Goal: Transaction & Acquisition: Purchase product/service

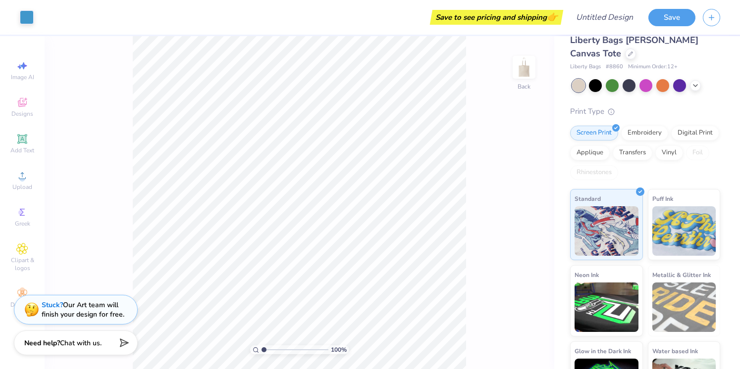
scroll to position [22, 0]
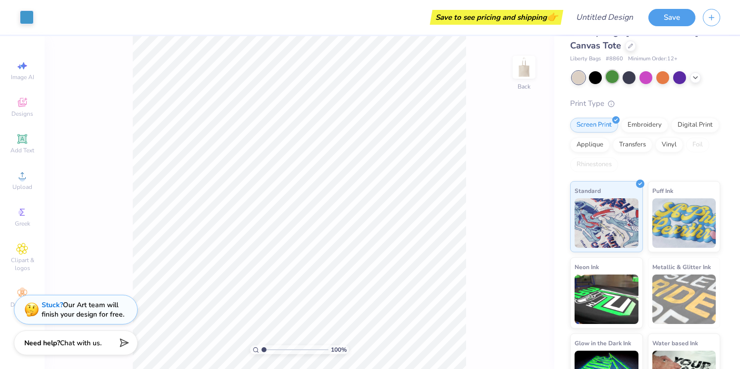
click at [612, 81] on div at bounding box center [612, 76] width 13 height 13
click at [610, 76] on div at bounding box center [612, 76] width 13 height 13
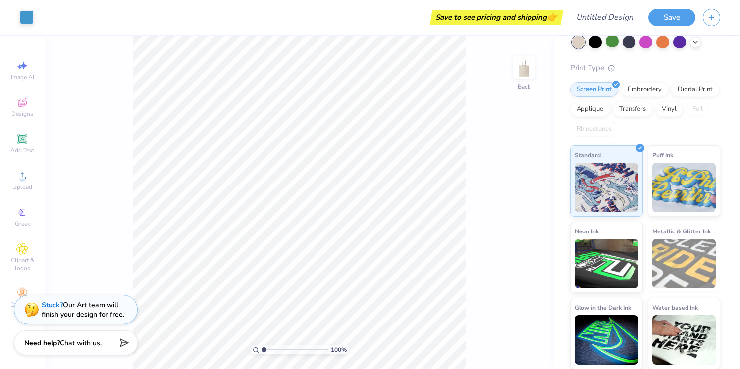
scroll to position [57, 0]
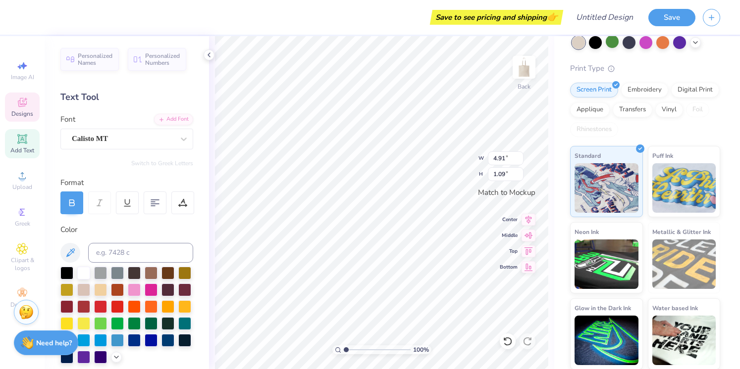
click at [32, 141] on div "Add Text" at bounding box center [22, 143] width 35 height 29
type input "5.16"
type input "1.49"
type textarea "Phi Sigma Sigma"
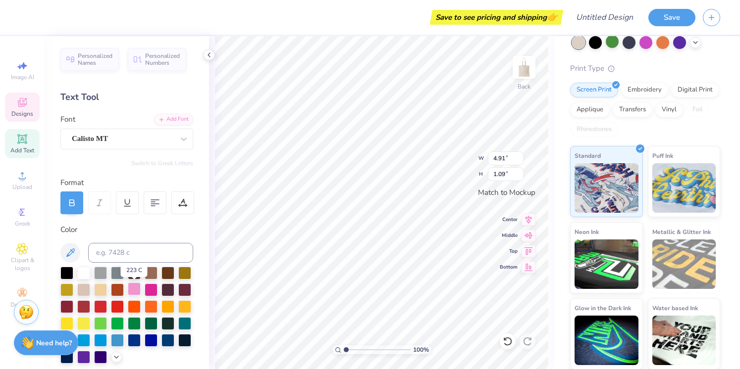
click at [134, 289] on div at bounding box center [134, 289] width 13 height 13
type input "3.09"
type input "3.15"
click at [134, 287] on div at bounding box center [134, 289] width 13 height 13
click at [136, 285] on div at bounding box center [134, 289] width 13 height 13
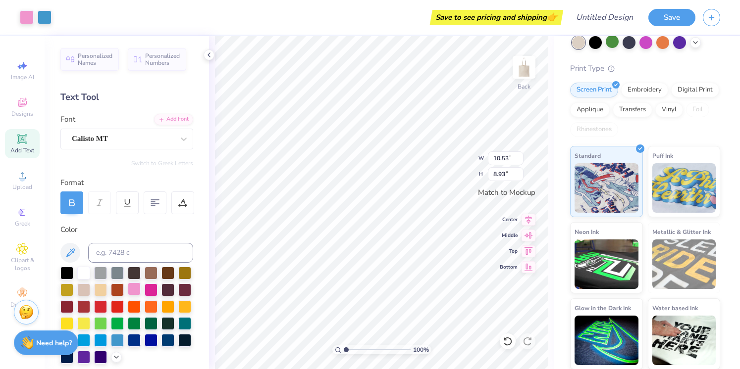
click at [135, 287] on div at bounding box center [134, 289] width 13 height 13
click at [135, 288] on div at bounding box center [134, 289] width 13 height 13
click at [153, 288] on div at bounding box center [151, 289] width 13 height 13
click at [148, 287] on div at bounding box center [151, 289] width 13 height 13
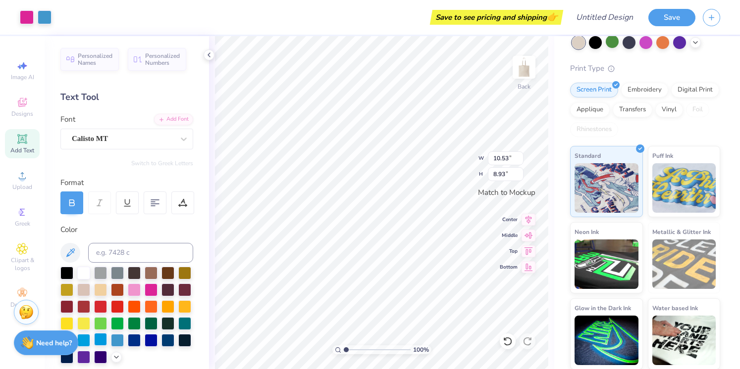
click at [99, 339] on div at bounding box center [100, 339] width 13 height 13
click at [87, 342] on div at bounding box center [83, 339] width 13 height 13
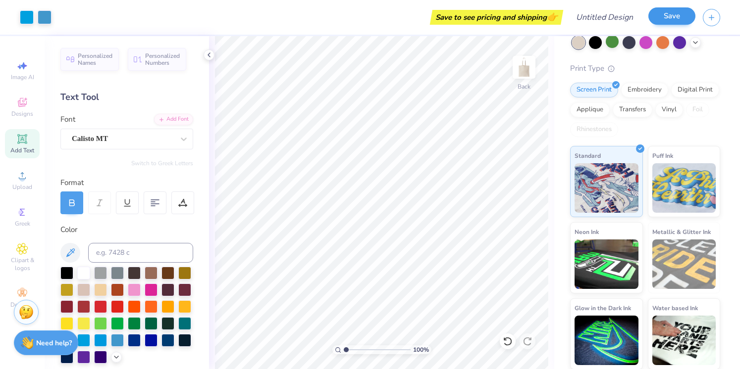
click at [665, 17] on button "Save" at bounding box center [671, 15] width 47 height 17
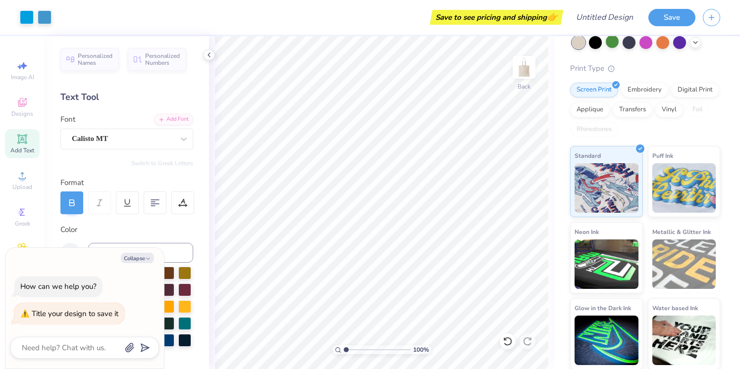
type textarea "p"
type textarea "x"
type textarea "ph"
type textarea "x"
type textarea "phi"
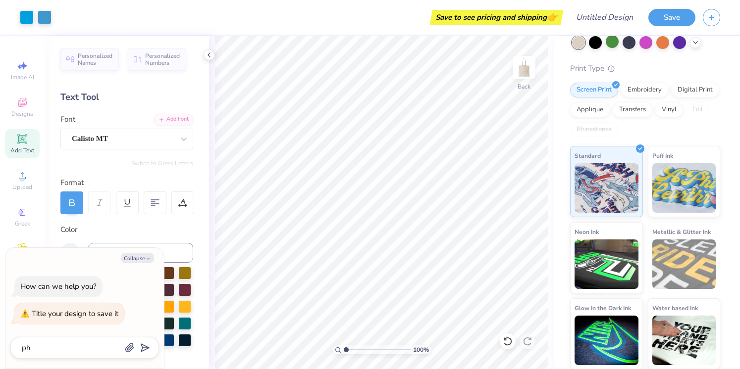
type textarea "x"
type textarea "phi"
type textarea "x"
type textarea "phi s"
type textarea "x"
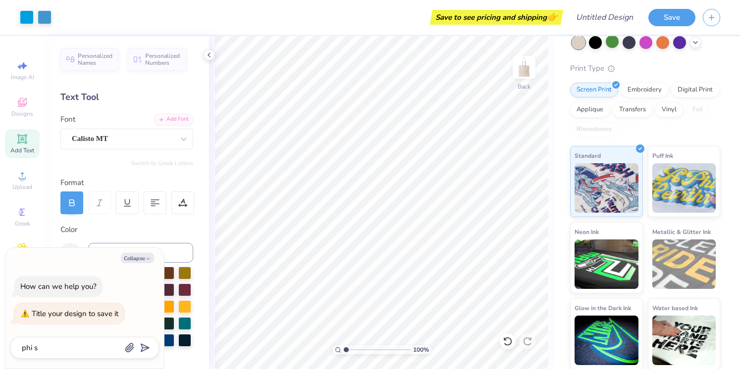
type textarea "phi si"
type textarea "x"
type textarea "phi sig"
type textarea "x"
type textarea "phi sign"
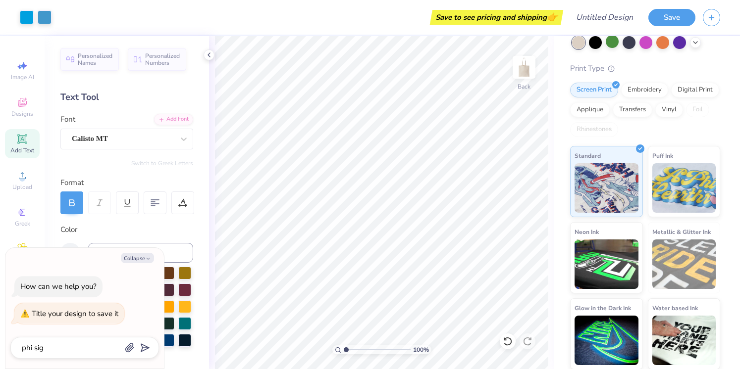
type textarea "x"
type textarea "phi sign="
type textarea "x"
type textarea "phi sign"
type textarea "x"
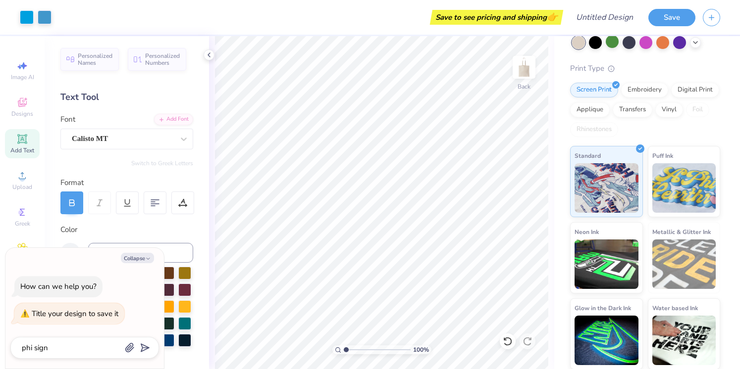
type textarea "phi sig"
type textarea "x"
type textarea "phi si"
type textarea "x"
type textarea "phi sig"
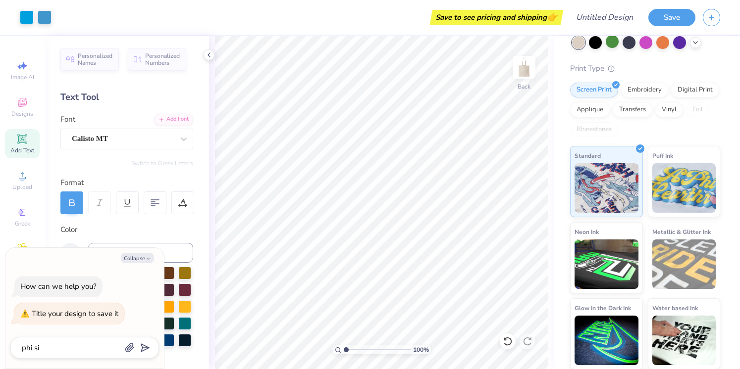
type textarea "x"
type textarea "phi sig"
type textarea "x"
type textarea "phi sig b"
type textarea "x"
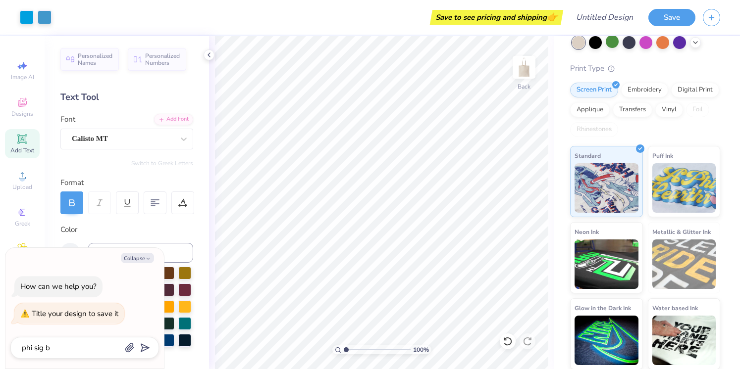
type textarea "phi sig ba"
type textarea "x"
type textarea "phi sig bag"
type textarea "x"
type textarea "phi sig bags"
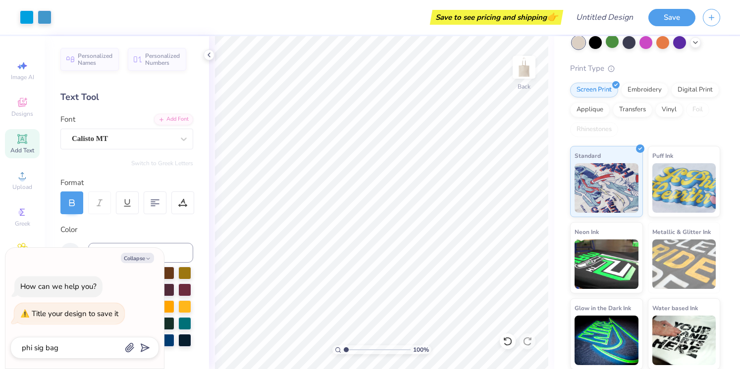
type textarea "x"
type textarea "phi sig bags"
type textarea "x"
type textarea "phi sig bags"
type textarea "x"
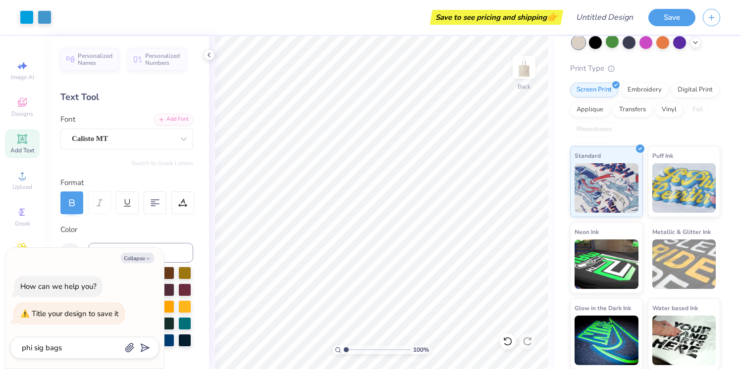
click at [148, 348] on polygon "submit" at bounding box center [143, 349] width 12 height 12
type textarea "x"
type input "phi sig bags"
type textarea "x"
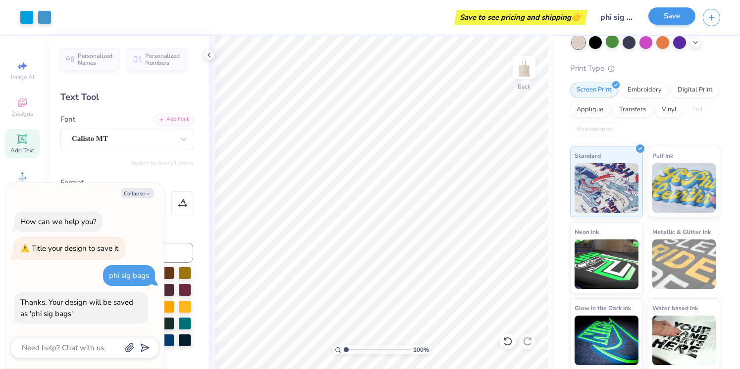
click at [673, 19] on button "Save" at bounding box center [671, 15] width 47 height 17
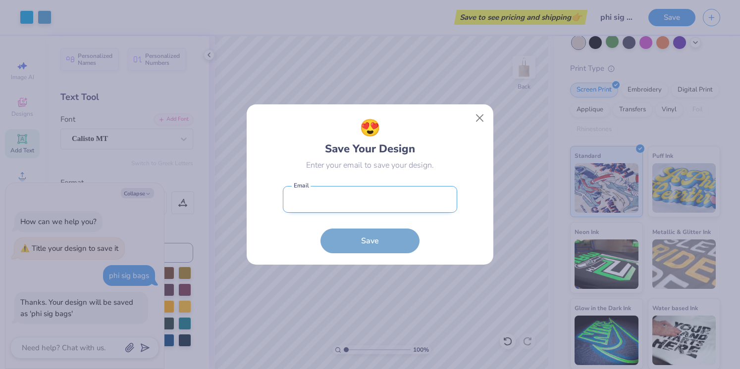
click at [405, 199] on input "email" at bounding box center [370, 199] width 174 height 27
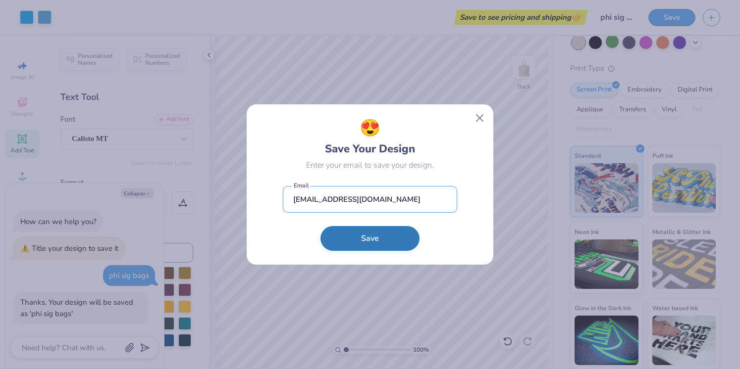
type input "[EMAIL_ADDRESS][DOMAIN_NAME]"
click at [396, 241] on button "Save" at bounding box center [369, 238] width 99 height 25
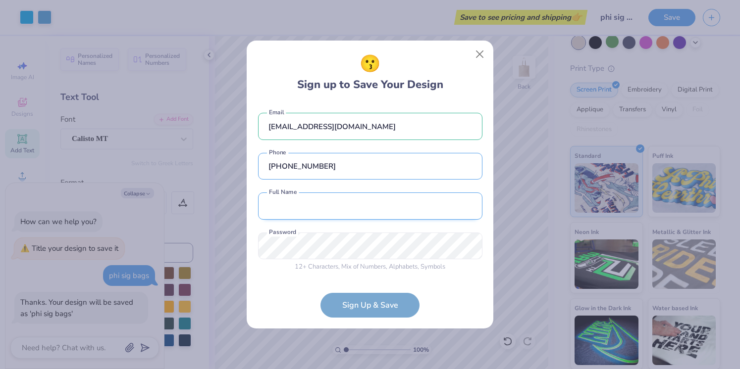
type input "[PHONE_NUMBER]"
type input "j"
type input "[PERSON_NAME]"
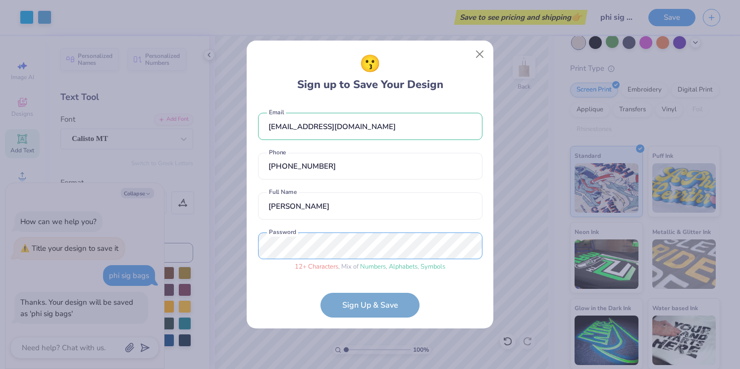
scroll to position [27, 0]
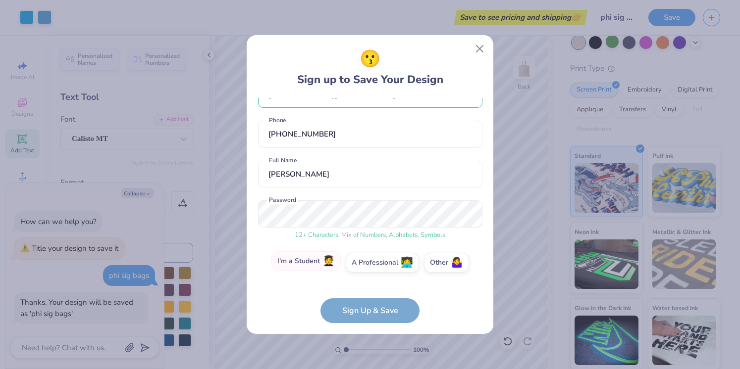
click at [311, 262] on label "I'm a Student 🧑‍🎓" at bounding box center [305, 262] width 69 height 20
click at [367, 289] on input "I'm a Student 🧑‍🎓" at bounding box center [370, 292] width 6 height 6
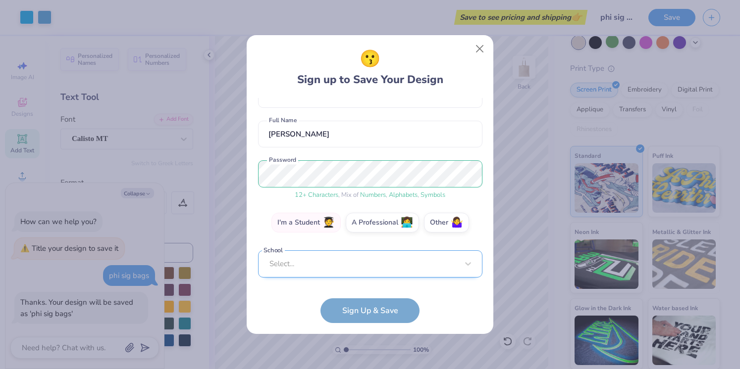
scroll to position [61, 0]
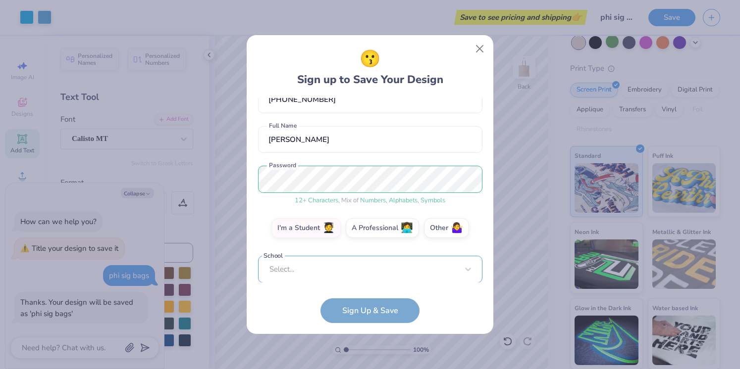
click at [311, 262] on div "Select..." at bounding box center [370, 269] width 224 height 27
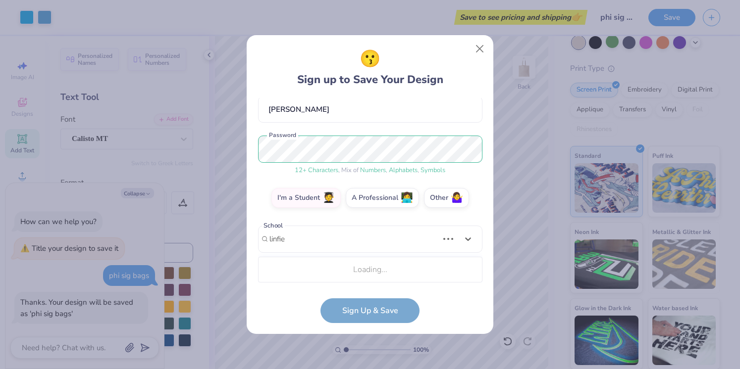
scroll to position [215, 0]
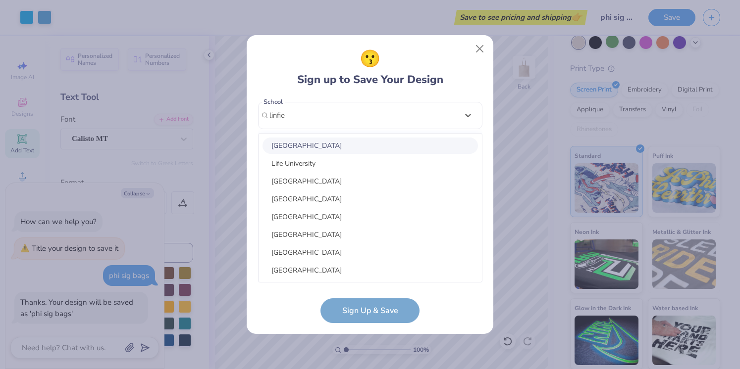
click at [335, 138] on div "[GEOGRAPHIC_DATA]" at bounding box center [369, 146] width 215 height 16
type input "linfie"
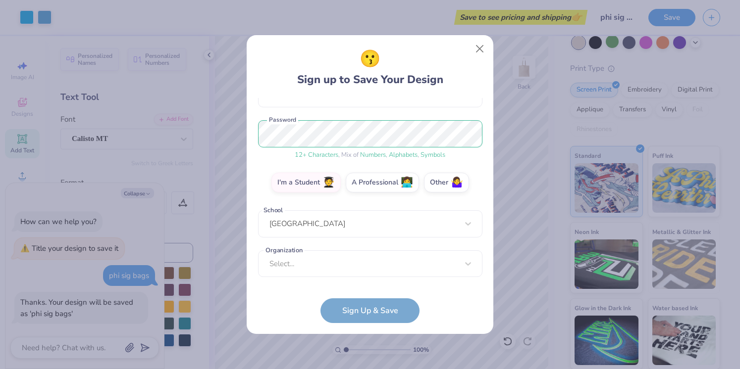
scroll to position [106, 0]
click at [333, 251] on div "option focused, 1 of 15. 15 results available. Use Up and Down to choose option…" at bounding box center [370, 341] width 224 height 181
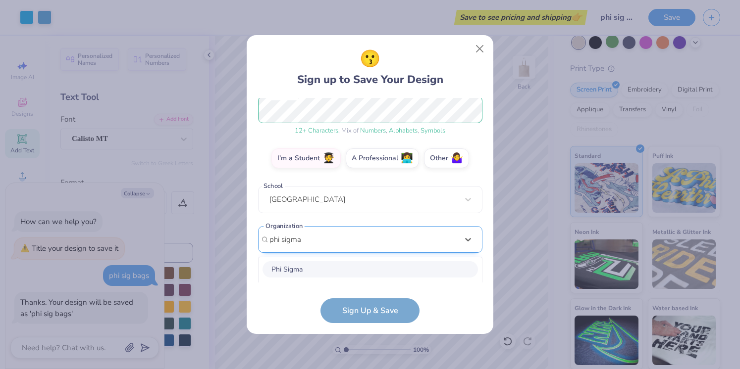
scroll to position [255, 0]
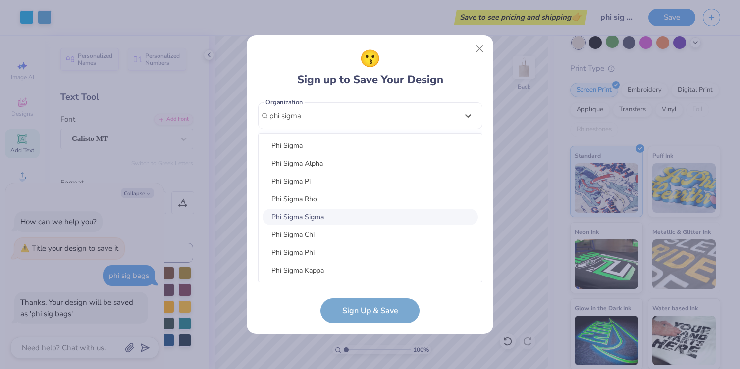
click at [330, 221] on div "Phi Sigma Sigma" at bounding box center [369, 217] width 215 height 16
type input "phi sigma"
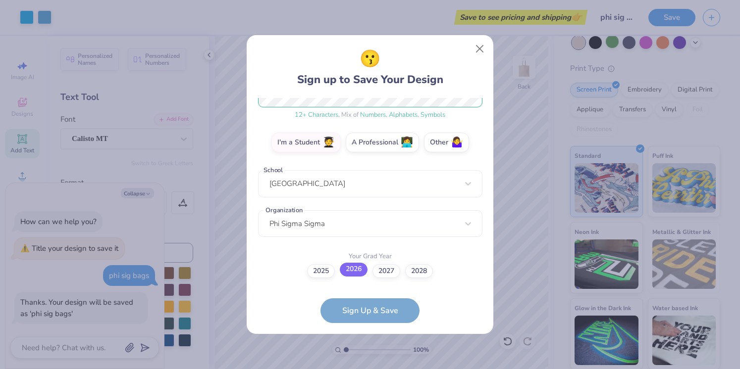
click at [355, 274] on label "2026" at bounding box center [354, 270] width 28 height 14
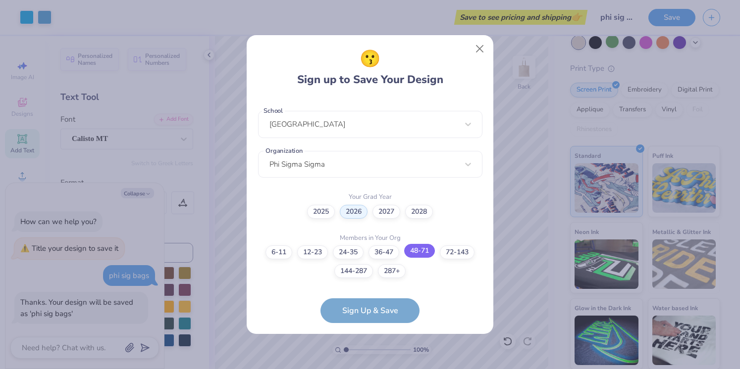
click at [424, 252] on label "48-71" at bounding box center [419, 251] width 31 height 14
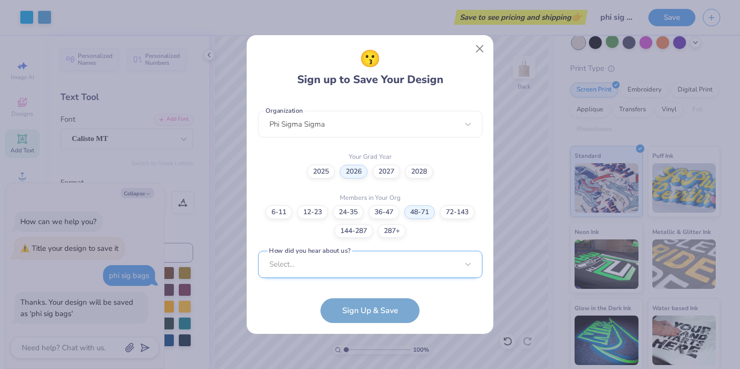
click at [356, 273] on div "Select..." at bounding box center [370, 264] width 224 height 27
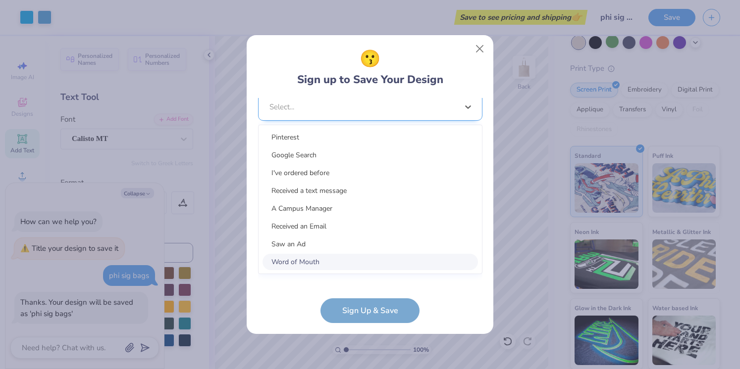
scroll to position [395, 0]
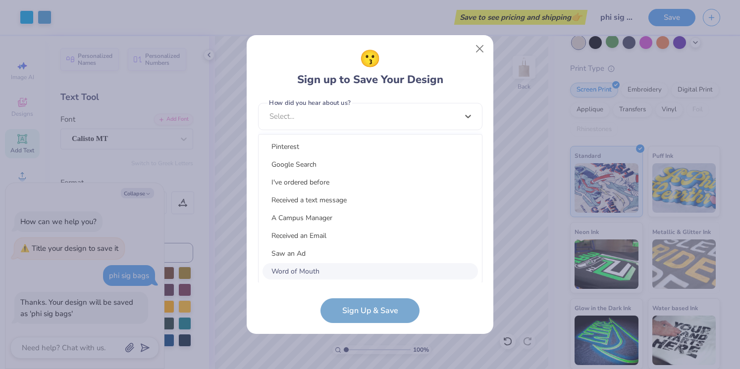
click at [342, 266] on div "Word of Mouth" at bounding box center [369, 271] width 215 height 16
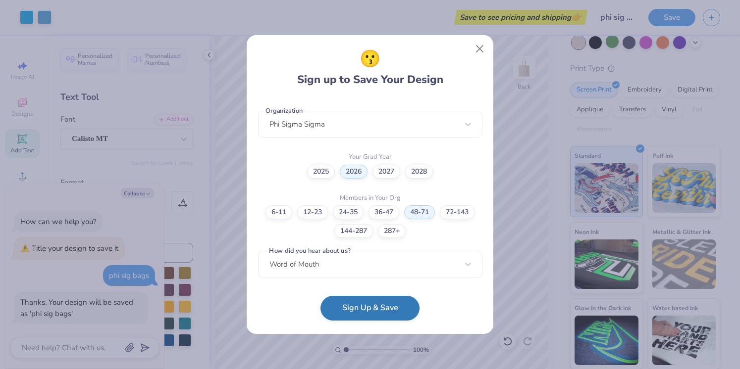
click at [357, 300] on button "Sign Up & Save" at bounding box center [369, 308] width 99 height 25
click at [357, 300] on form "[EMAIL_ADDRESS][DOMAIN_NAME] Email [PHONE_NUMBER] Phone [PERSON_NAME] Full Name…" at bounding box center [370, 210] width 224 height 225
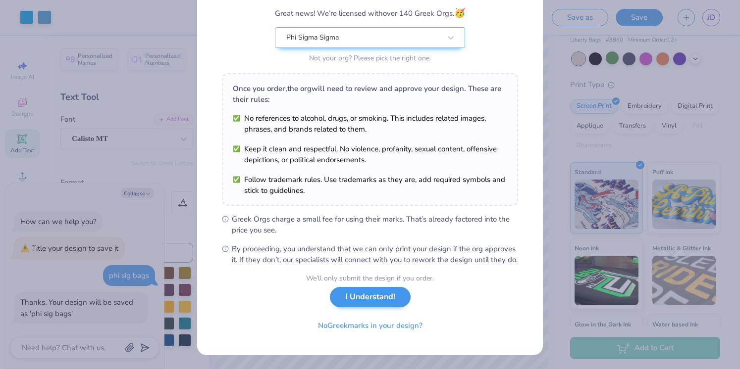
scroll to position [94, 0]
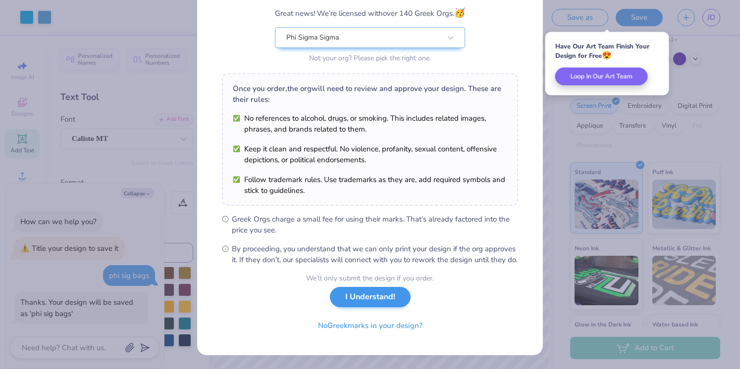
click at [380, 306] on button "I Understand!" at bounding box center [370, 297] width 81 height 20
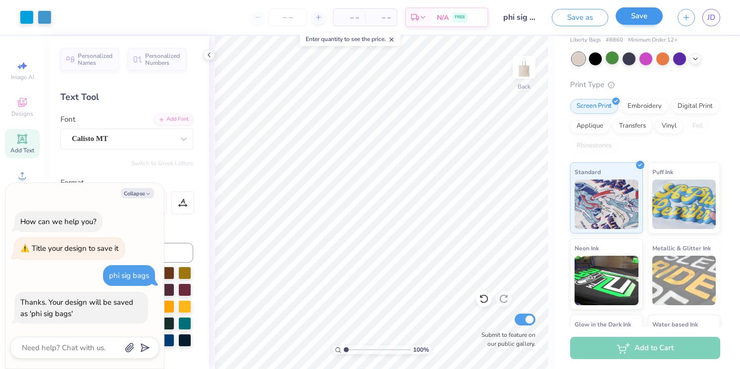
click at [632, 12] on button "Save" at bounding box center [638, 15] width 47 height 17
type textarea "x"
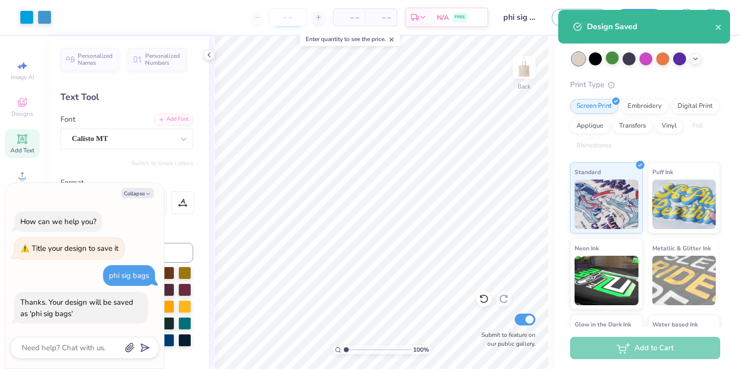
click at [294, 19] on input "number" at bounding box center [287, 17] width 39 height 18
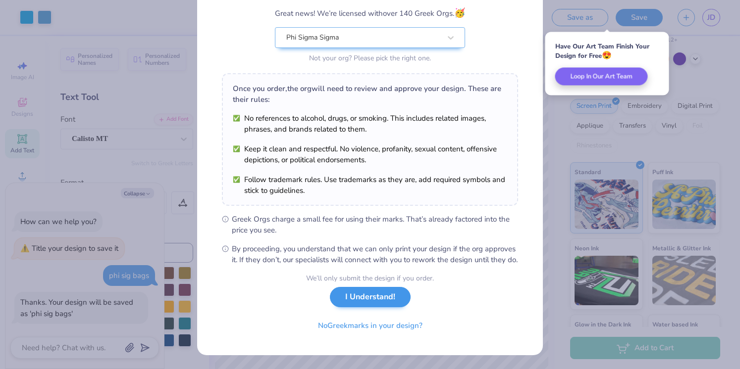
scroll to position [94, 0]
click at [353, 294] on button "I Understand!" at bounding box center [370, 297] width 81 height 20
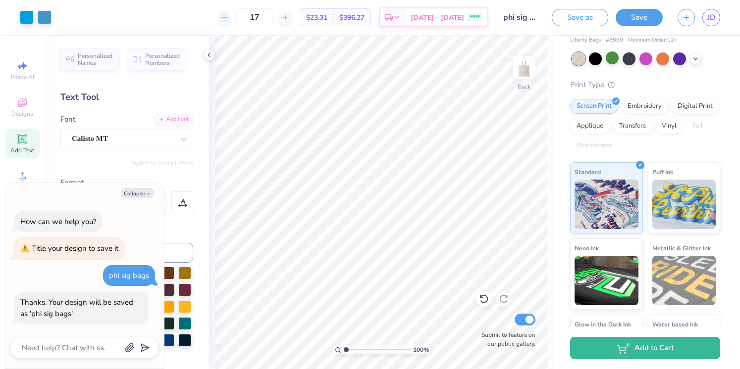
click at [226, 17] on line at bounding box center [224, 17] width 4 height 0
click at [228, 16] on icon at bounding box center [224, 17] width 7 height 7
click at [289, 15] on icon at bounding box center [285, 17] width 7 height 7
type input "16"
click at [680, 21] on button "button" at bounding box center [685, 15] width 17 height 17
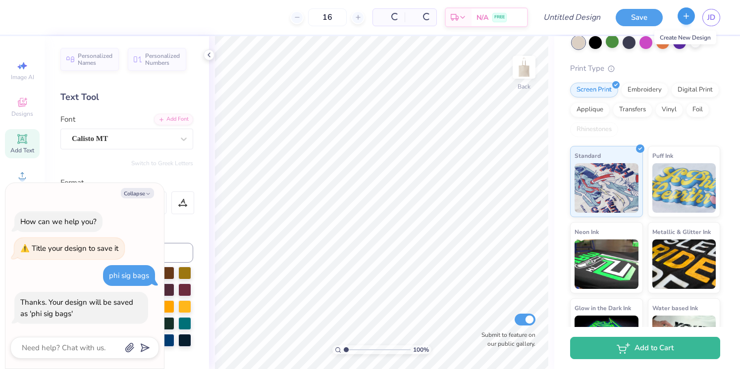
type textarea "x"
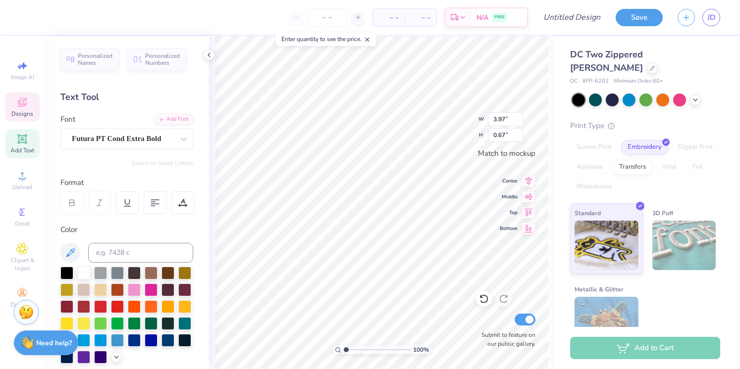
scroll to position [0, 0]
type textarea "X A S"
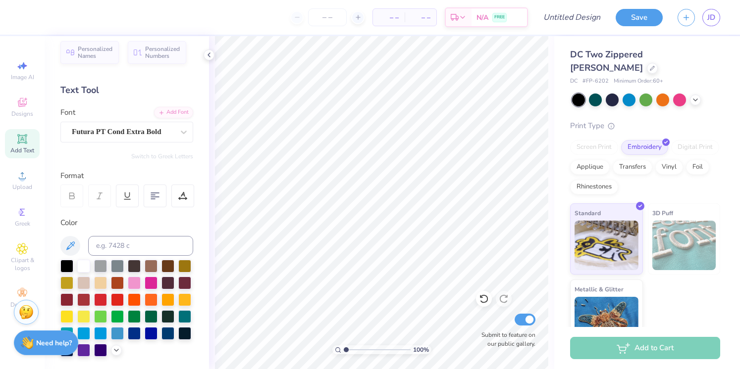
scroll to position [7, 0]
click at [28, 143] on div "Add Text" at bounding box center [22, 143] width 35 height 29
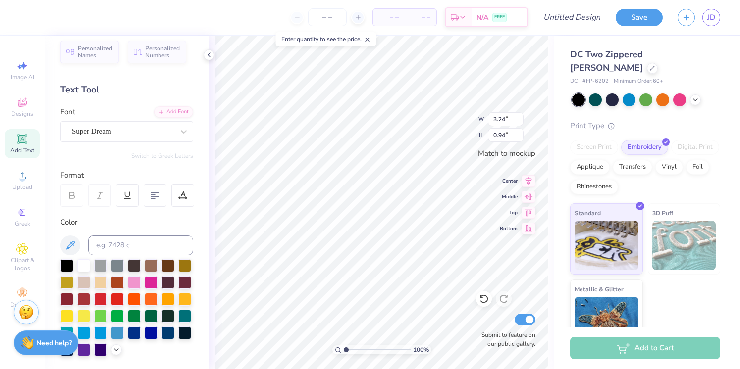
scroll to position [0, 3]
type textarea "Phi Sigma Sigma"
type input "5.73"
type input "0.68"
type input "6.83"
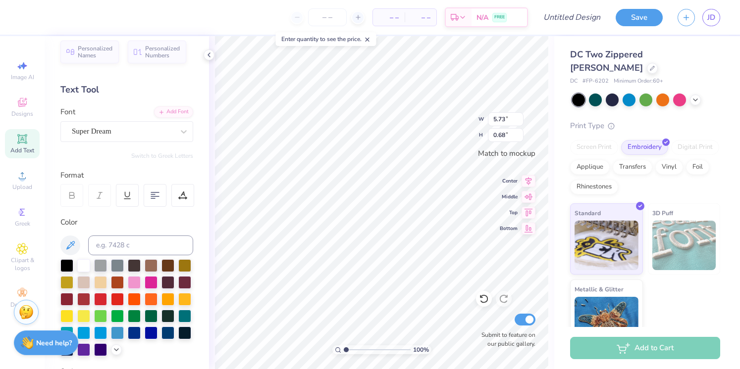
type input "0.81"
click at [319, 13] on input "number" at bounding box center [327, 17] width 39 height 18
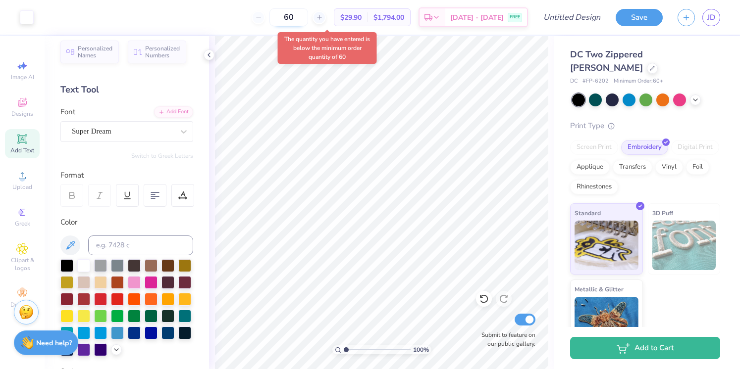
click at [301, 23] on input "60" at bounding box center [288, 17] width 39 height 18
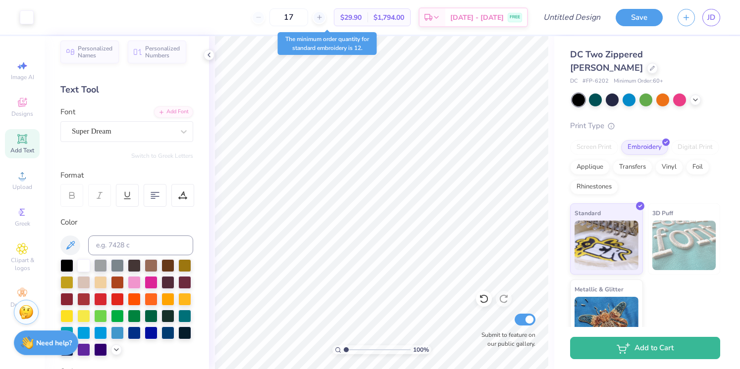
type input "60"
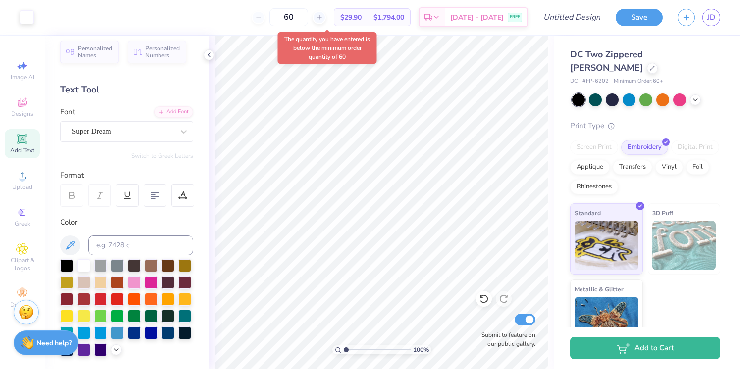
click at [274, 19] on div "60" at bounding box center [289, 17] width 74 height 18
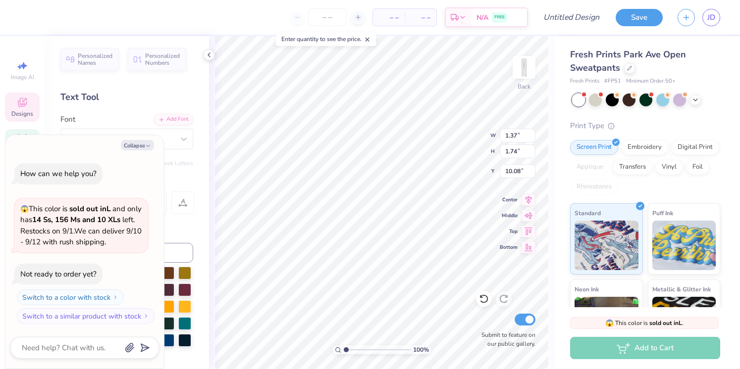
type textarea "x"
type input "1.21"
type input "1.68"
type input "10.11"
type textarea "x"
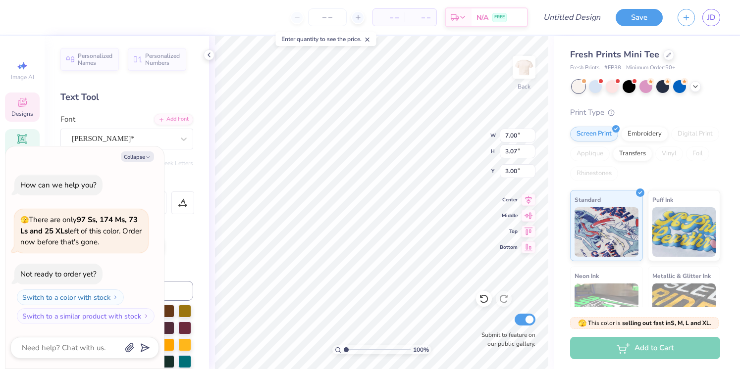
scroll to position [0, 2]
type textarea "x"
type input "1.88"
type textarea "x"
type textarea "ALPHA P OMEGA"
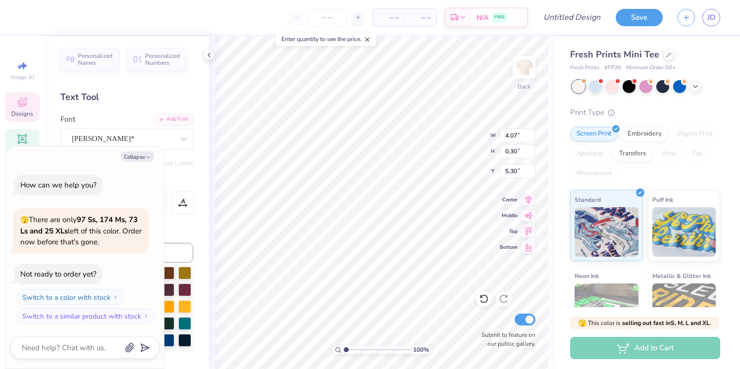
scroll to position [0, 2]
type textarea "x"
type textarea "ALPHA Pi OMEGA"
type textarea "x"
type textarea "ALPHA P OMEGA"
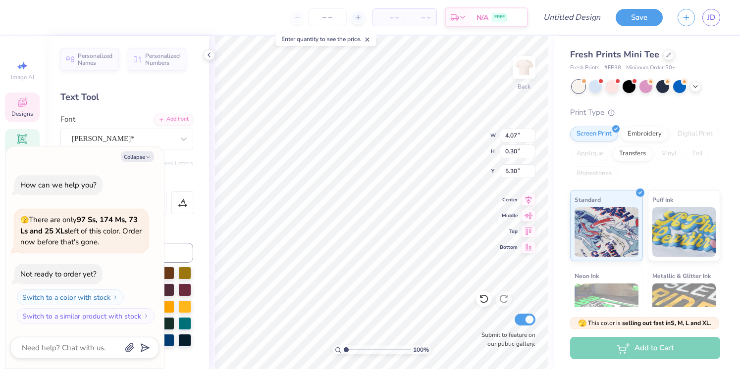
type textarea "x"
type textarea "ALPHA OMEGA"
type textarea "x"
type textarea "ALPHA OMEGA"
type textarea "x"
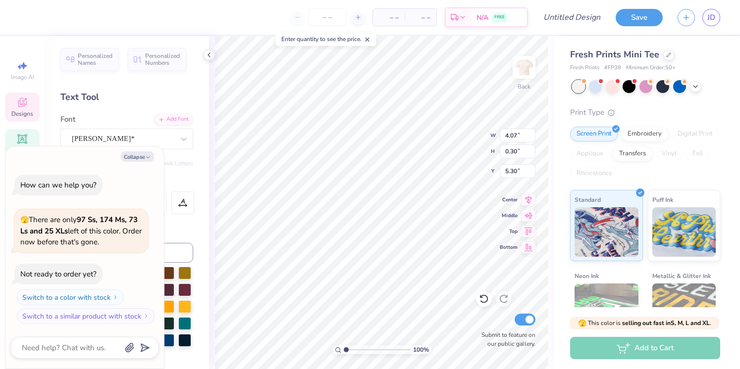
type textarea "ALPH OMEGA"
type textarea "x"
type textarea "ALP OMEGA"
type textarea "x"
type textarea "AL OMEGA"
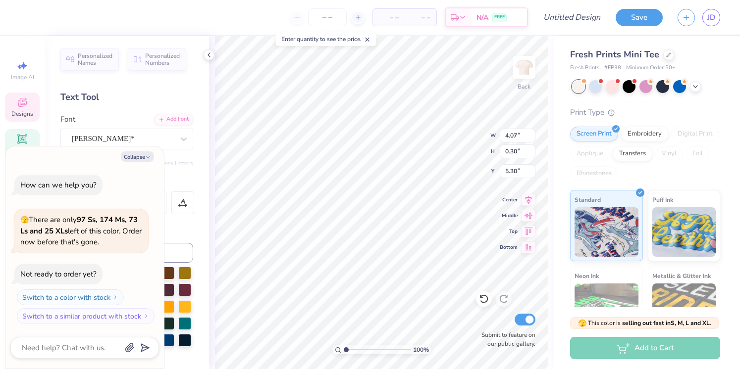
type textarea "x"
type textarea "A OMEGA"
type textarea "x"
type textarea "OMEGA"
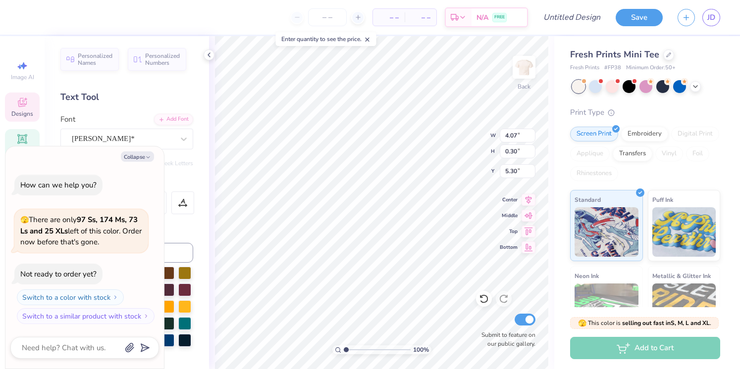
type textarea "x"
type textarea "OMEGA"
type textarea "x"
type textarea "OMEG"
type textarea "x"
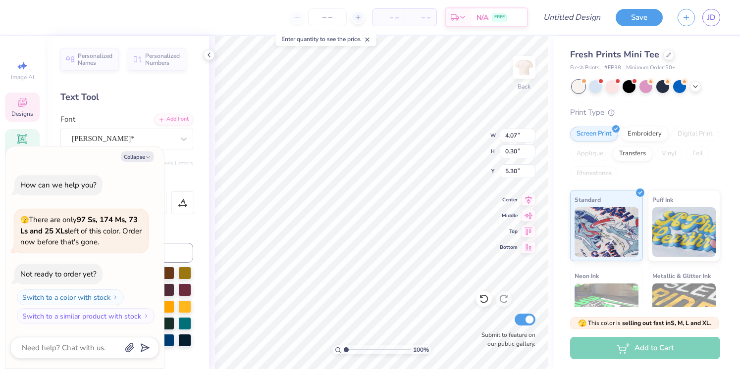
type textarea "OME"
type textarea "x"
type textarea "OM"
type textarea "x"
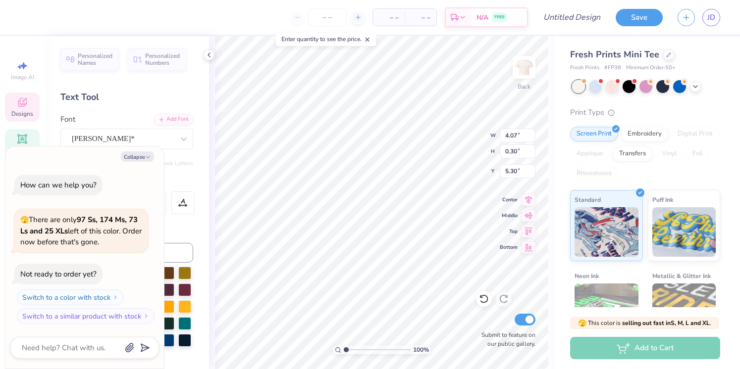
type textarea "O"
type textarea "x"
type textarea "P"
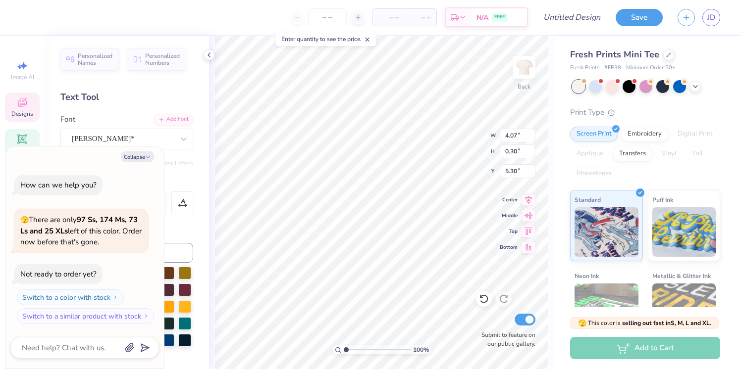
type textarea "x"
type textarea "Ph"
type textarea "x"
type textarea "Phi"
type textarea "x"
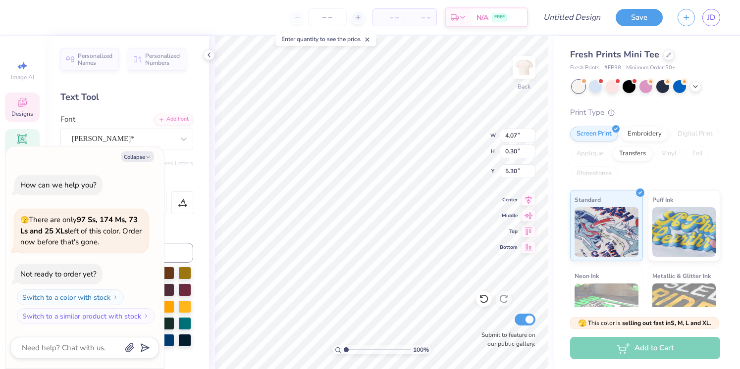
type textarea "Phi"
type textarea "x"
type textarea "Phi S"
type textarea "x"
type textarea "Phi Si"
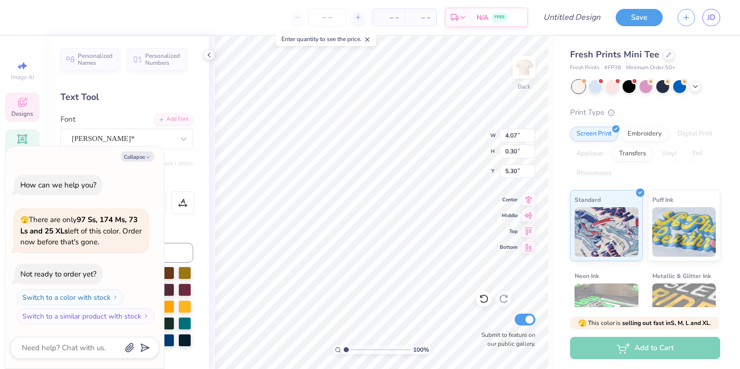
type textarea "x"
type textarea "Phi Sig"
type textarea "x"
type textarea "Phi Sigm"
type textarea "x"
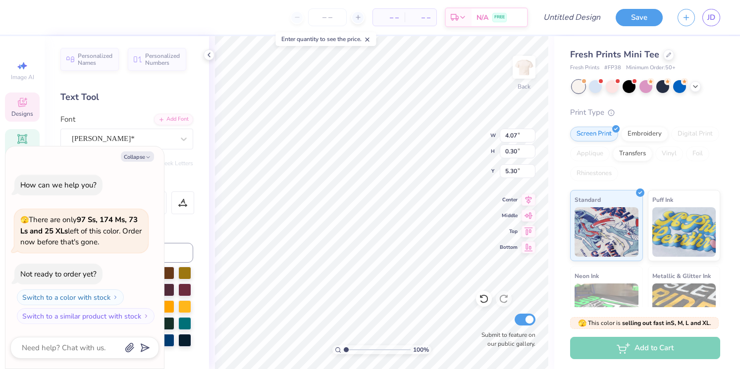
type textarea "Phi Sigma"
type textarea "x"
type textarea "Phi Sigma"
type textarea "x"
type textarea "Phi Sigma S"
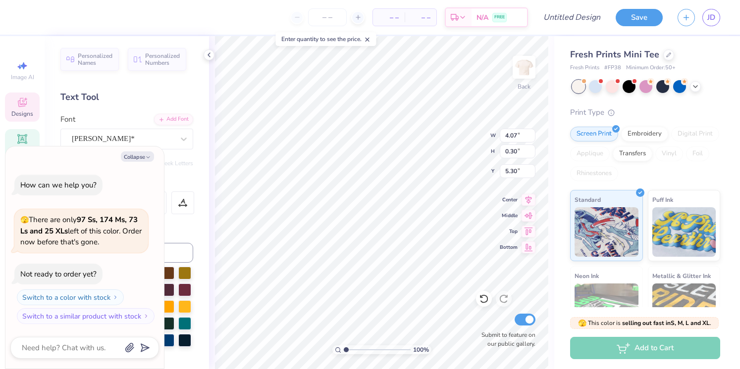
type textarea "x"
type textarea "Phi Sigma Si"
type textarea "x"
type textarea "Phi Sigma Sigm"
type textarea "x"
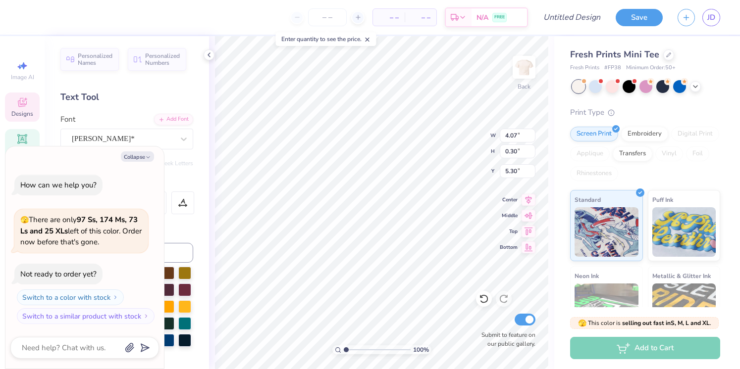
type textarea "Phi Sigma Sigma"
type textarea "x"
type textarea "Phi Sigma Sigma"
type textarea "x"
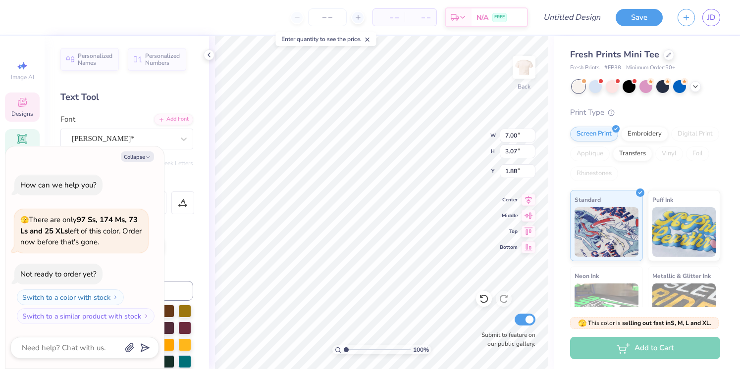
type input "3.00"
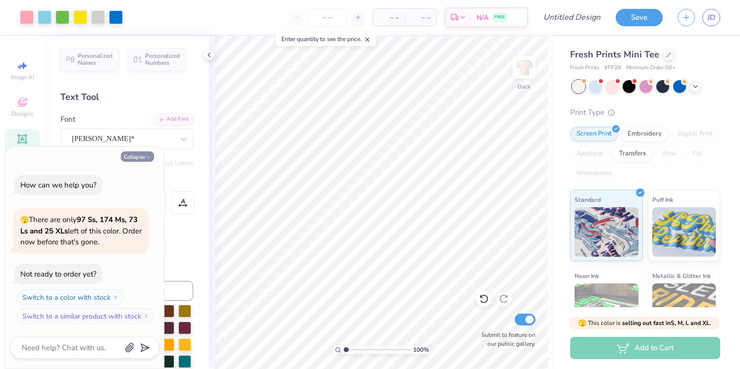
click at [148, 153] on button "Collapse" at bounding box center [137, 157] width 33 height 10
type textarea "x"
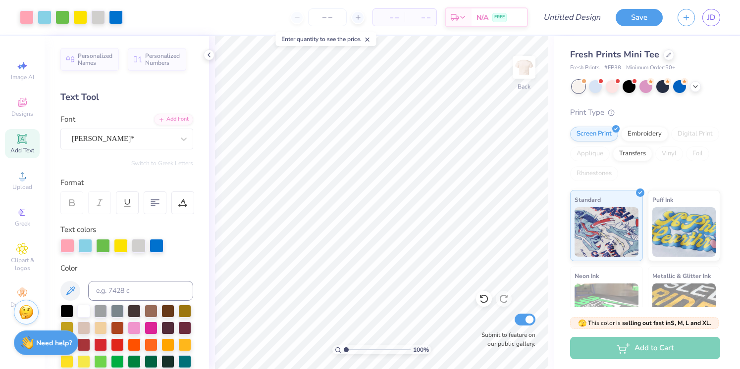
click at [324, 7] on div "– – Per Item – – Total Est. Delivery N/A FREE" at bounding box center [329, 17] width 398 height 35
click at [360, 15] on icon at bounding box center [358, 17] width 7 height 7
type input "50"
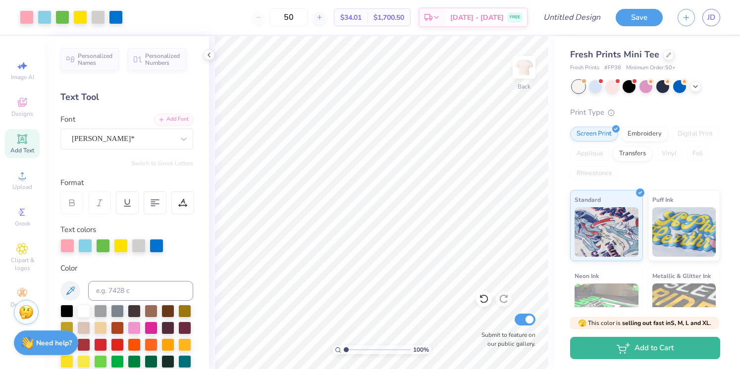
click at [270, 19] on div "50" at bounding box center [289, 17] width 74 height 18
click at [271, 20] on div "50" at bounding box center [289, 17] width 74 height 18
